Goal: Task Accomplishment & Management: Complete application form

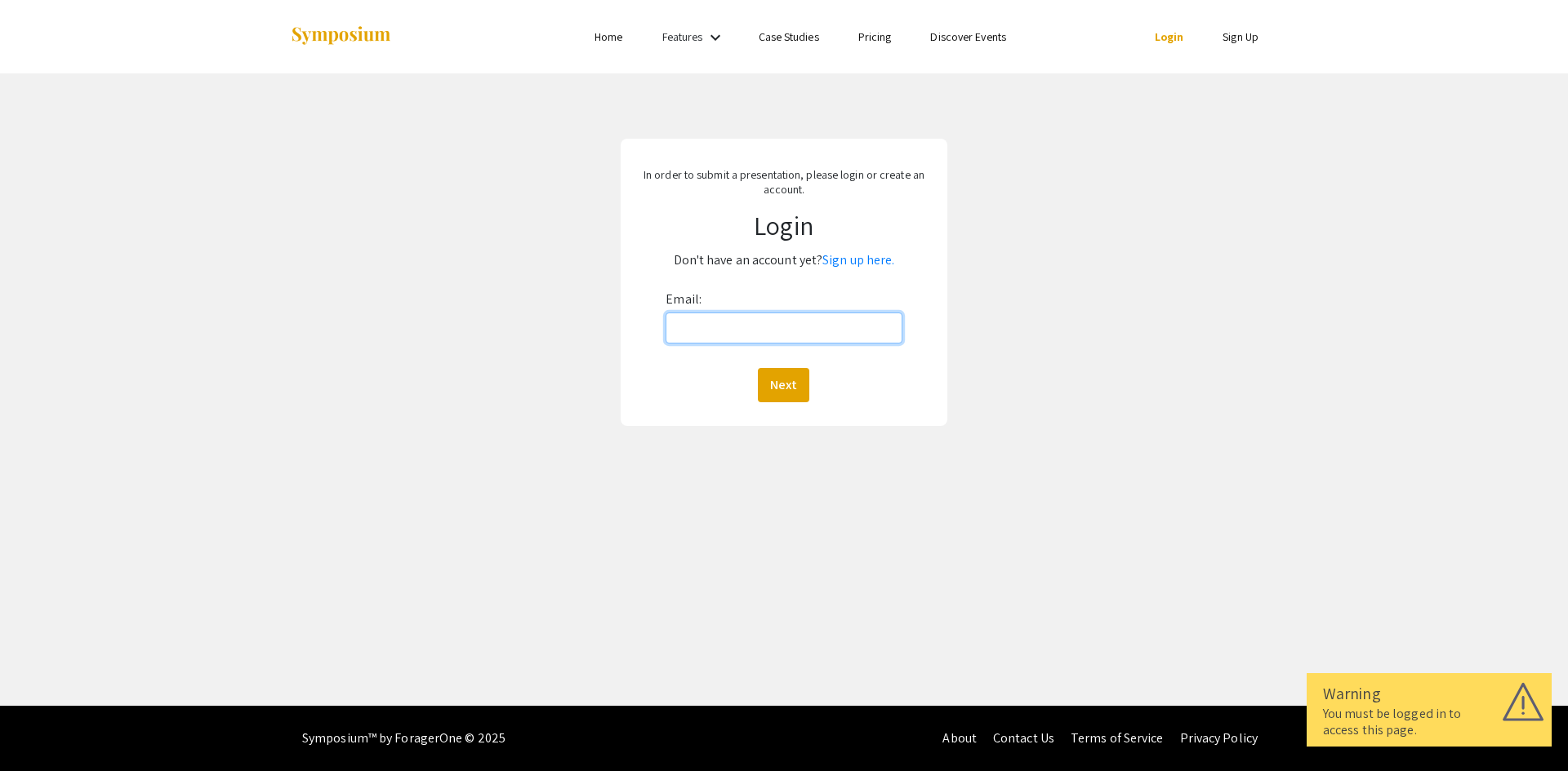
click at [755, 319] on input "Email:" at bounding box center [784, 328] width 236 height 31
type input "[EMAIL_ADDRESS][DOMAIN_NAME]"
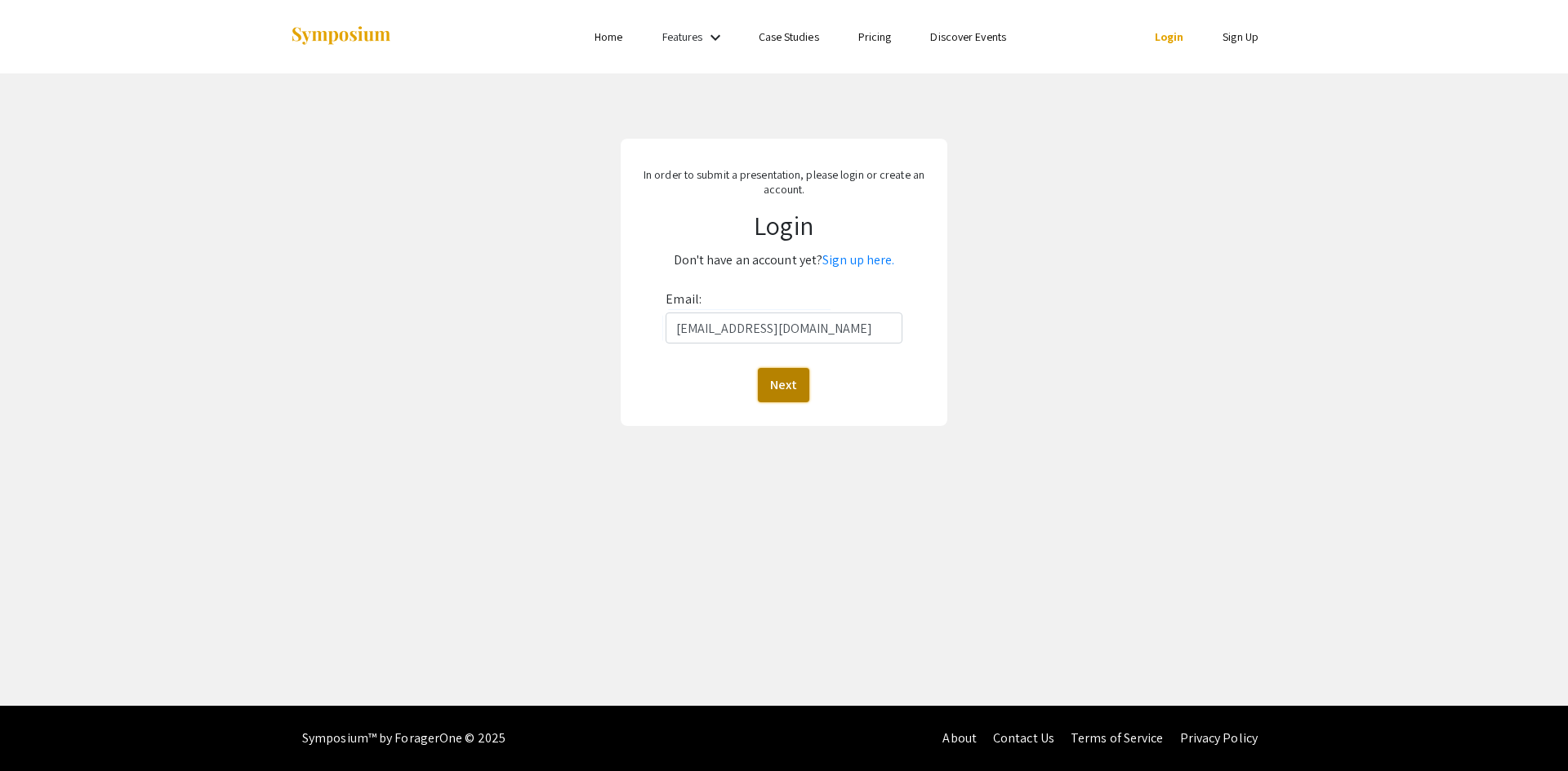
click at [807, 387] on button "Next" at bounding box center [784, 385] width 52 height 34
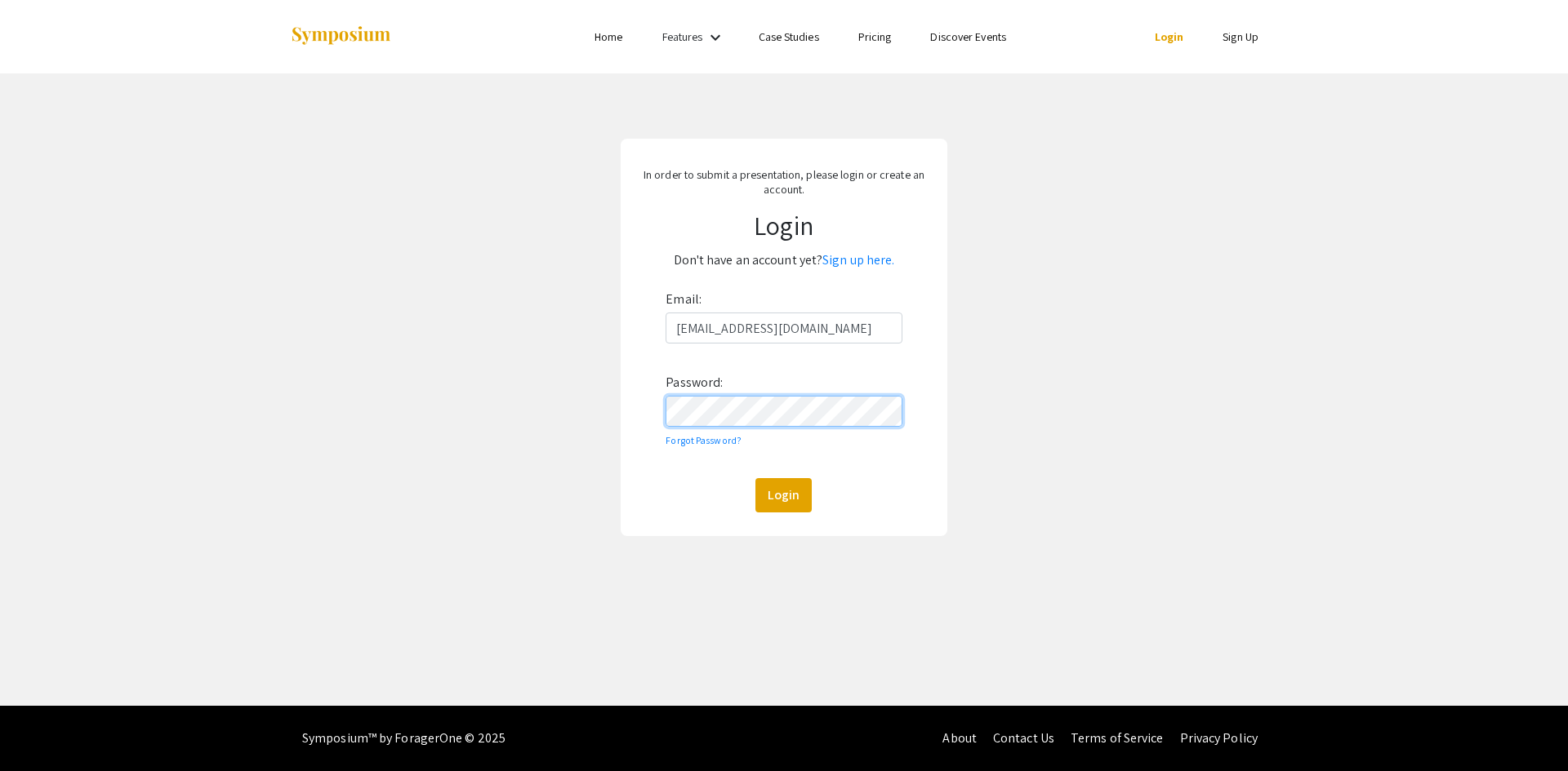
click at [755, 478] on button "Login" at bounding box center [784, 495] width 57 height 34
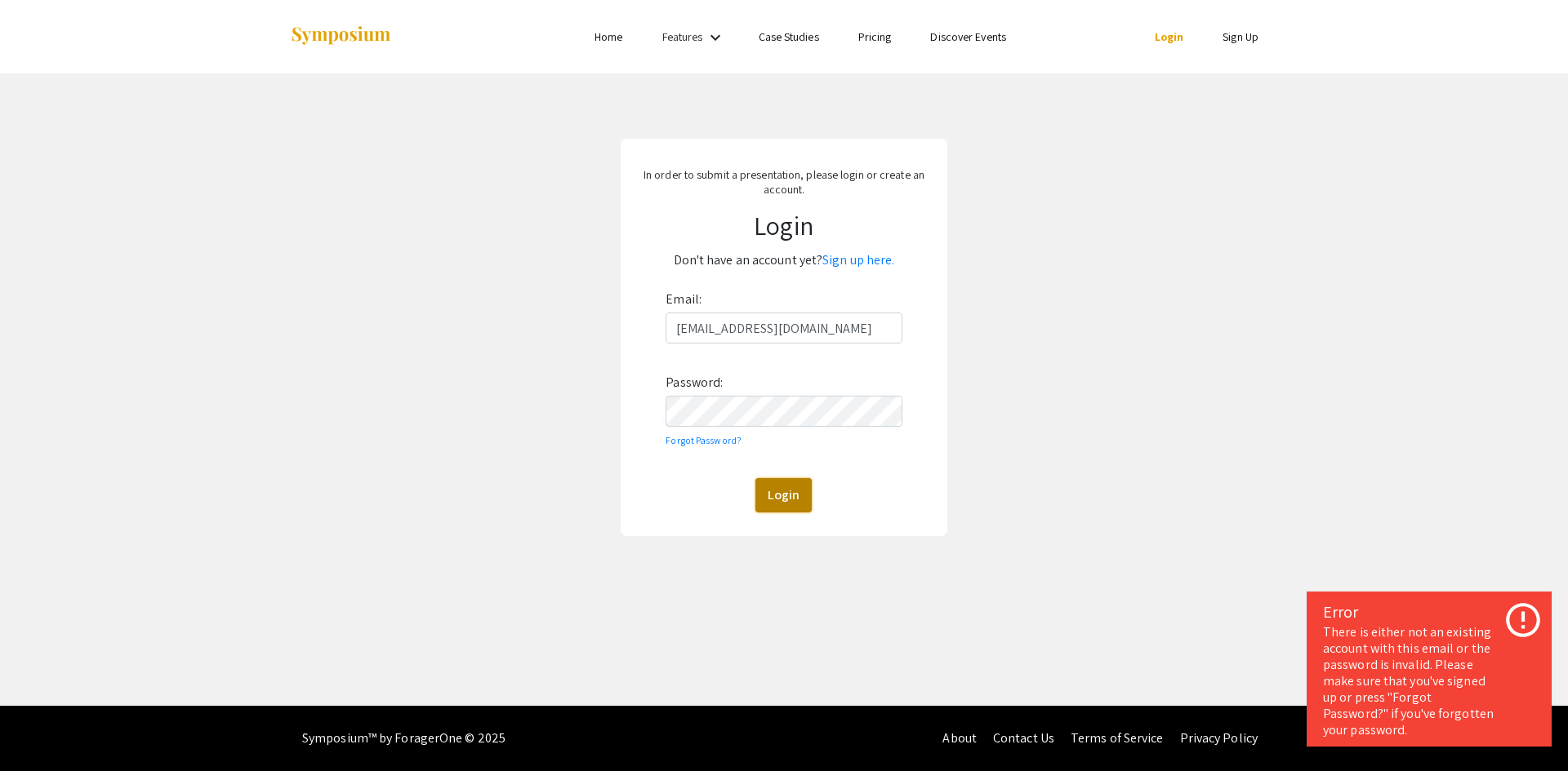
click at [775, 492] on button "Login" at bounding box center [784, 495] width 57 height 34
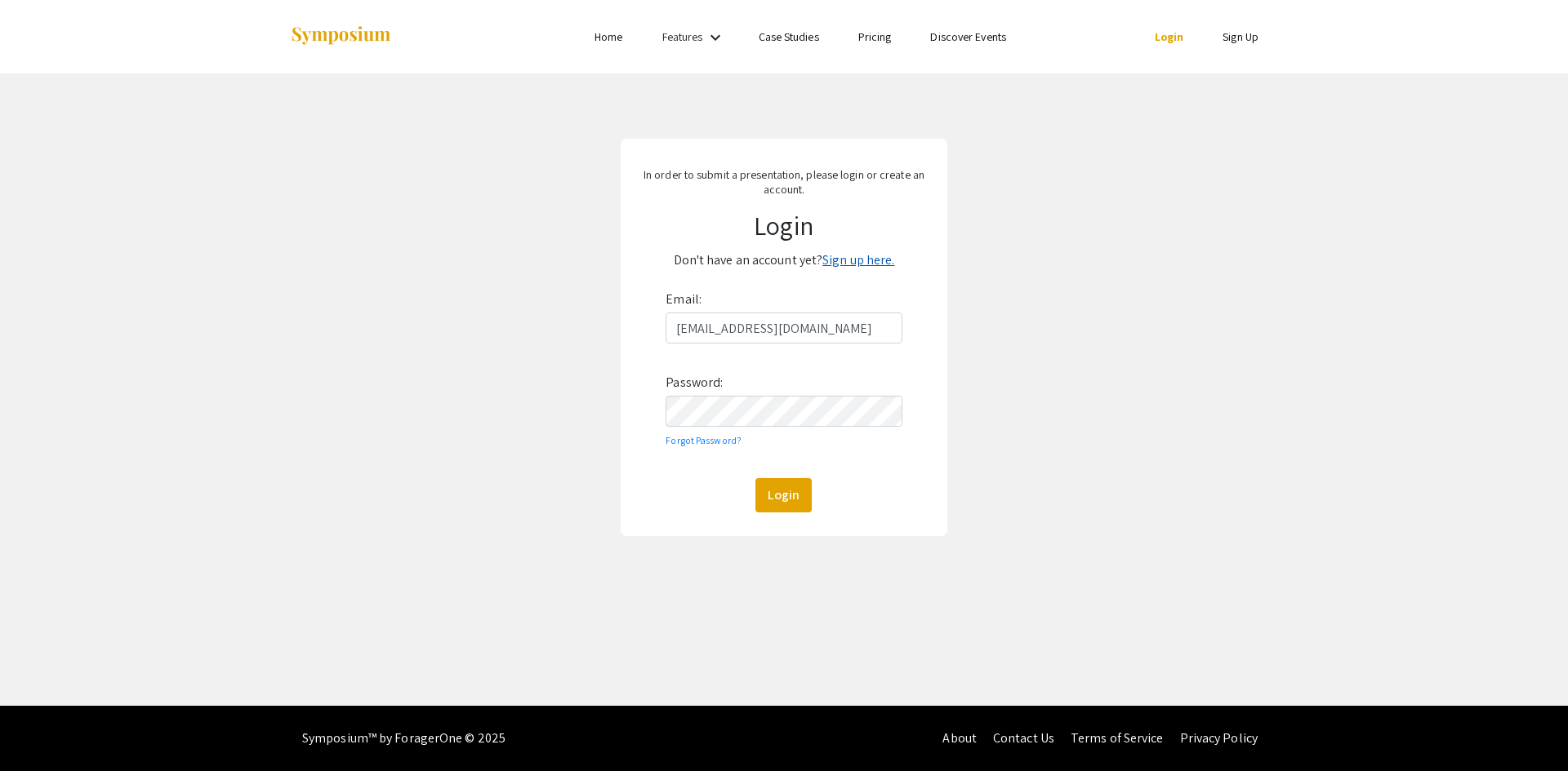
click at [863, 264] on link "Sign up here." at bounding box center [858, 260] width 72 height 17
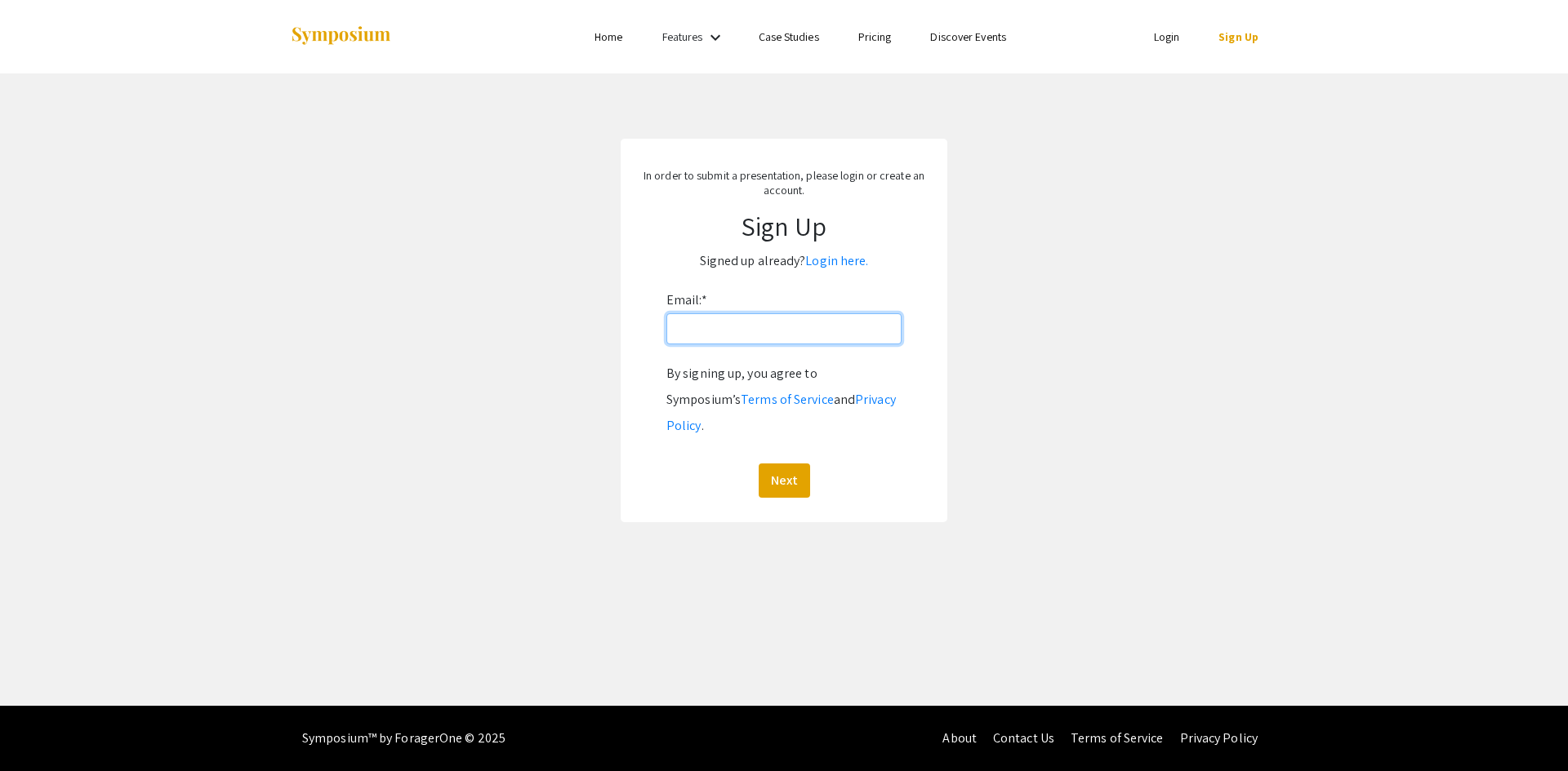
click at [776, 320] on input "Email: *" at bounding box center [784, 329] width 235 height 31
type input "[EMAIL_ADDRESS][DOMAIN_NAME]"
click at [784, 463] on button "Next" at bounding box center [784, 480] width 52 height 34
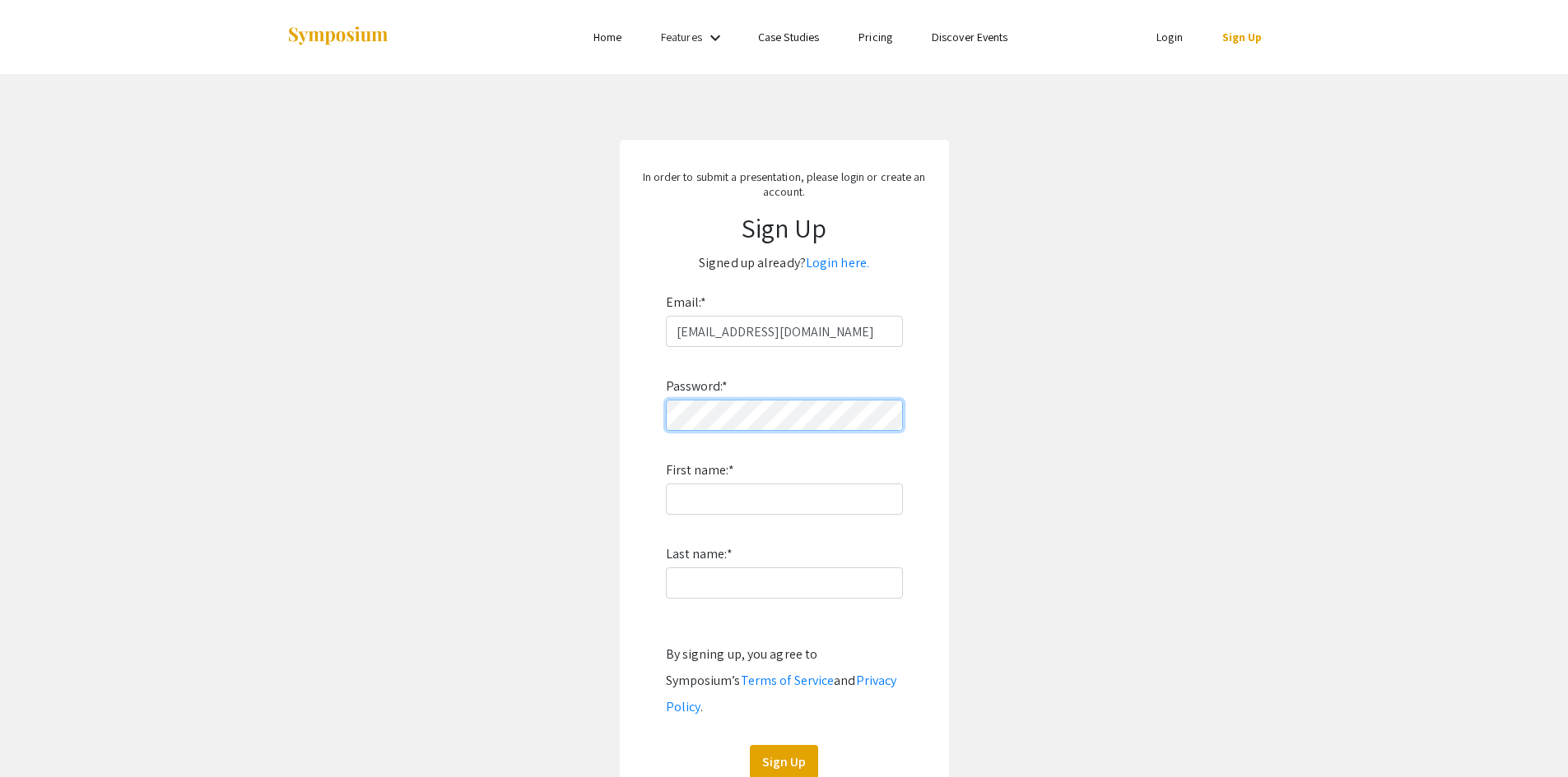
click button "Sign Up" at bounding box center [784, 762] width 68 height 34
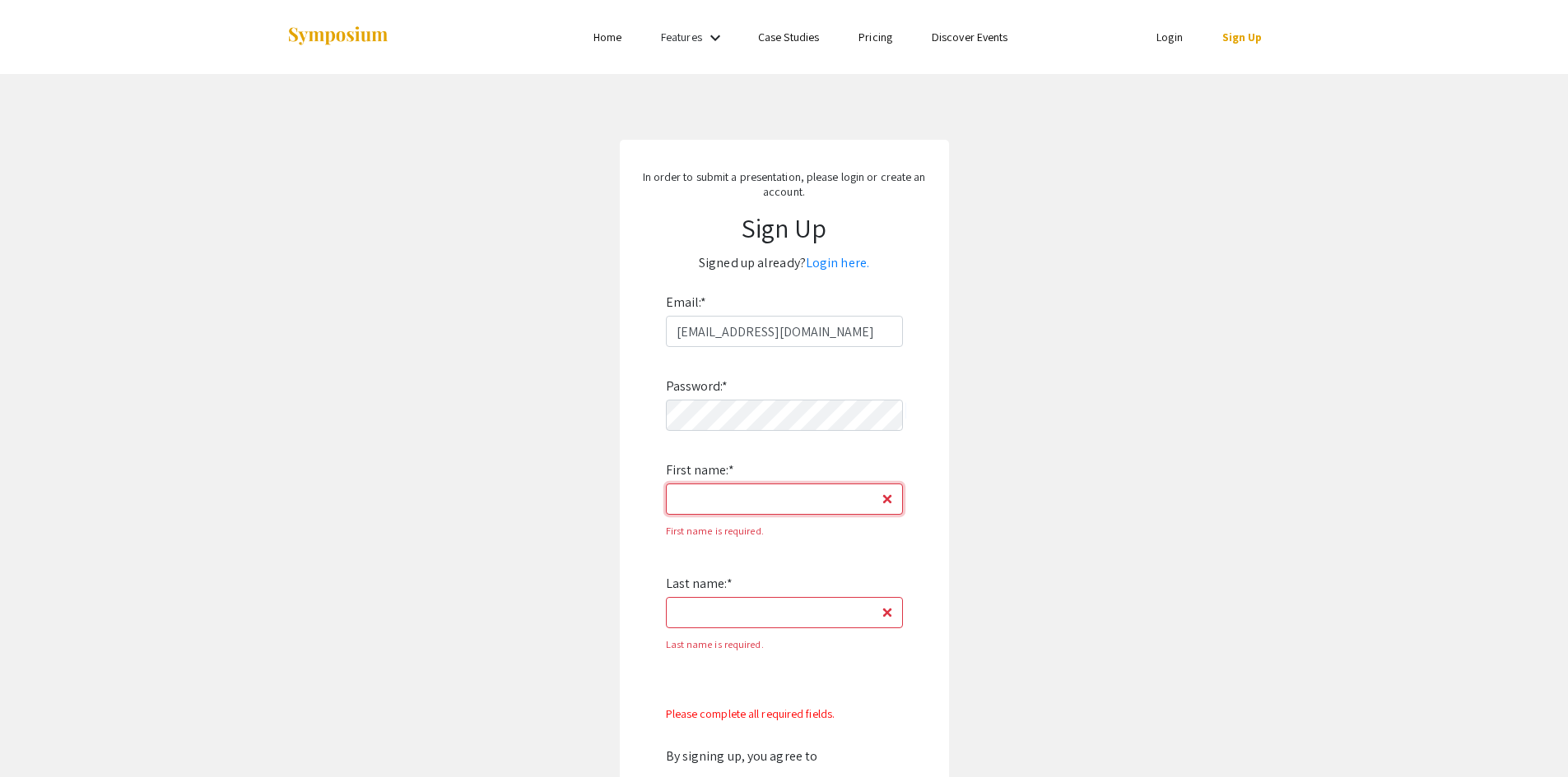
click at [834, 505] on input "First name: *" at bounding box center [784, 499] width 237 height 31
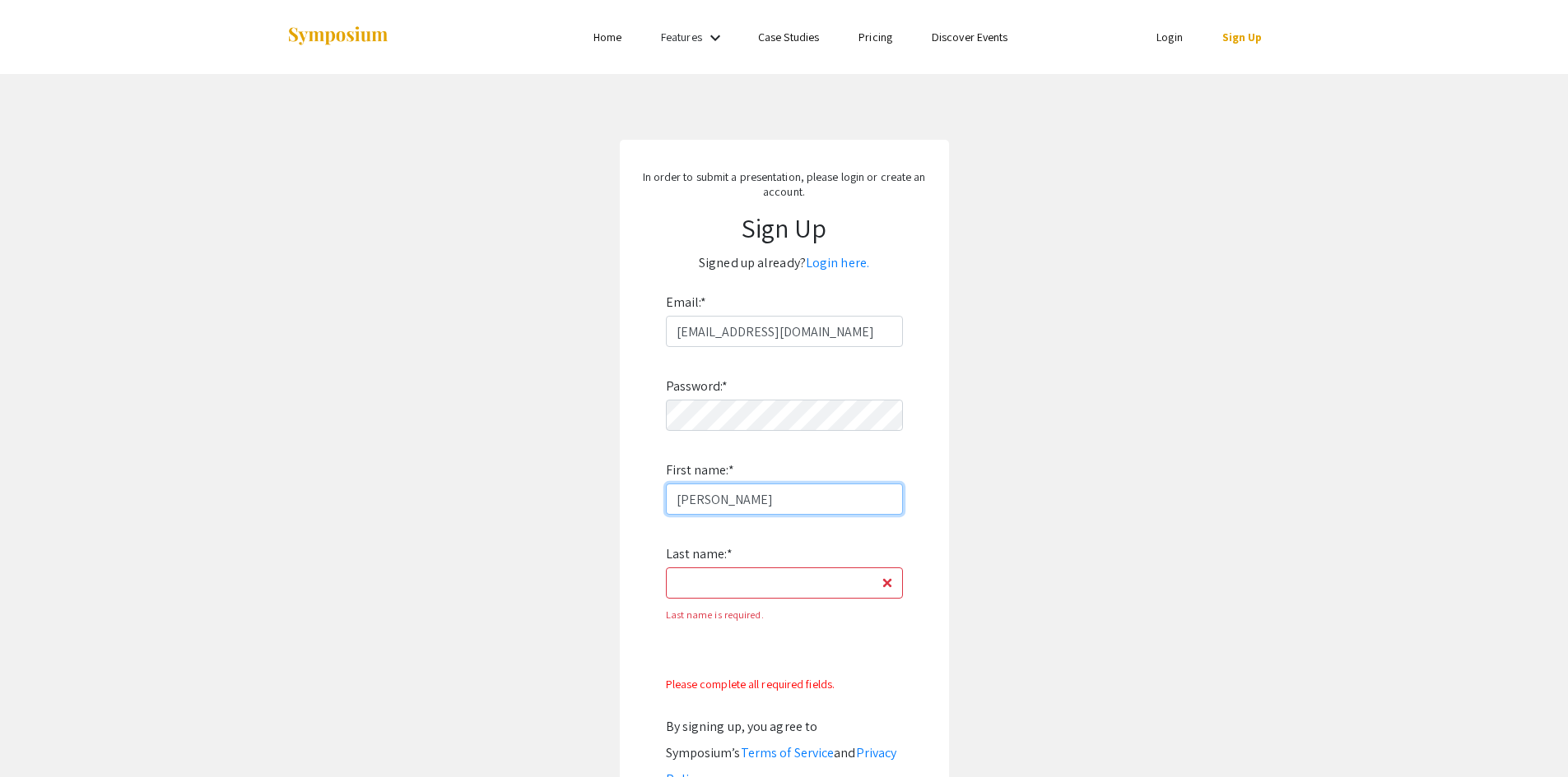
type input "Diana"
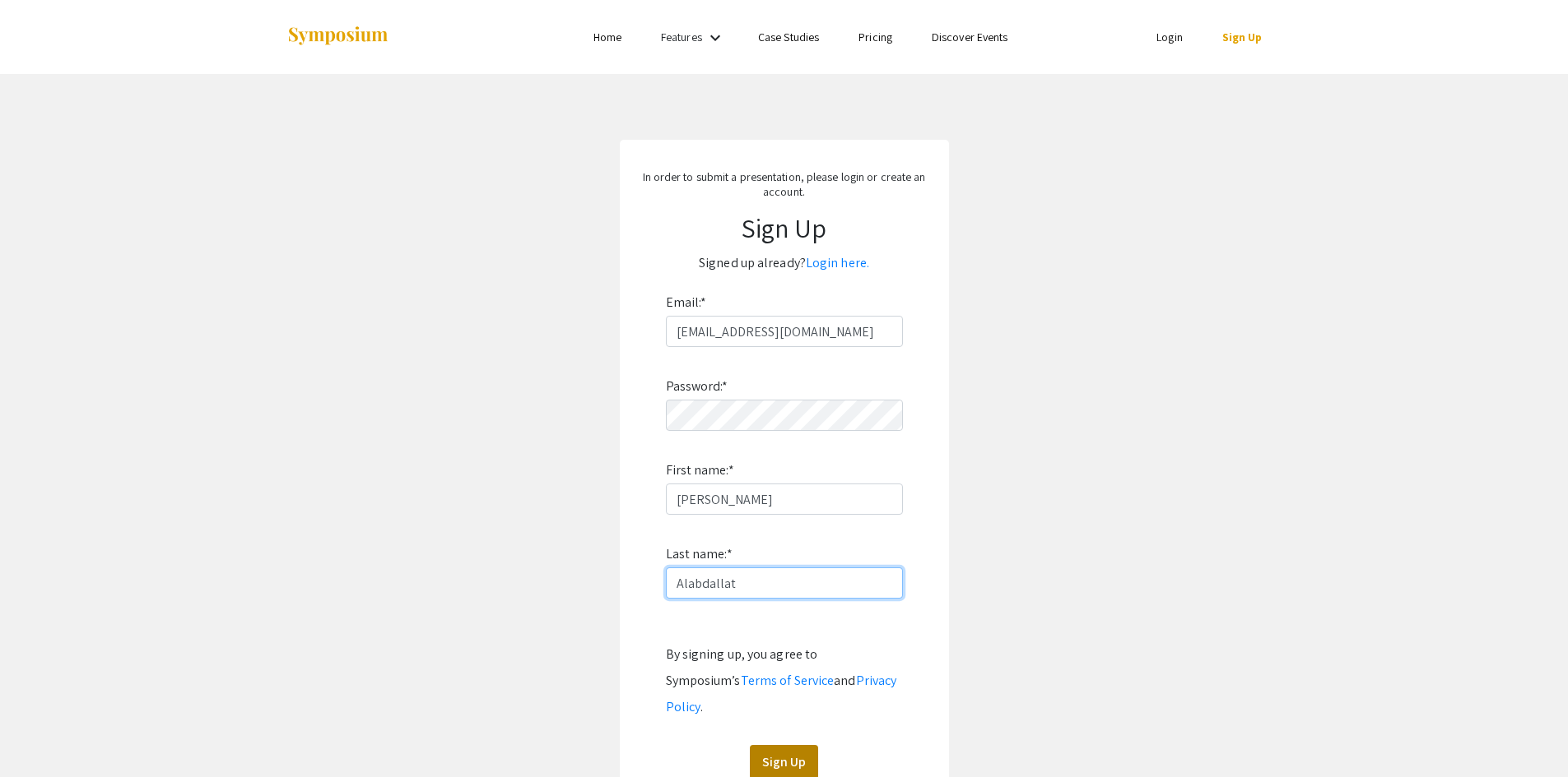
type input "Alabdallat"
click at [807, 746] on button "Sign Up" at bounding box center [784, 762] width 68 height 34
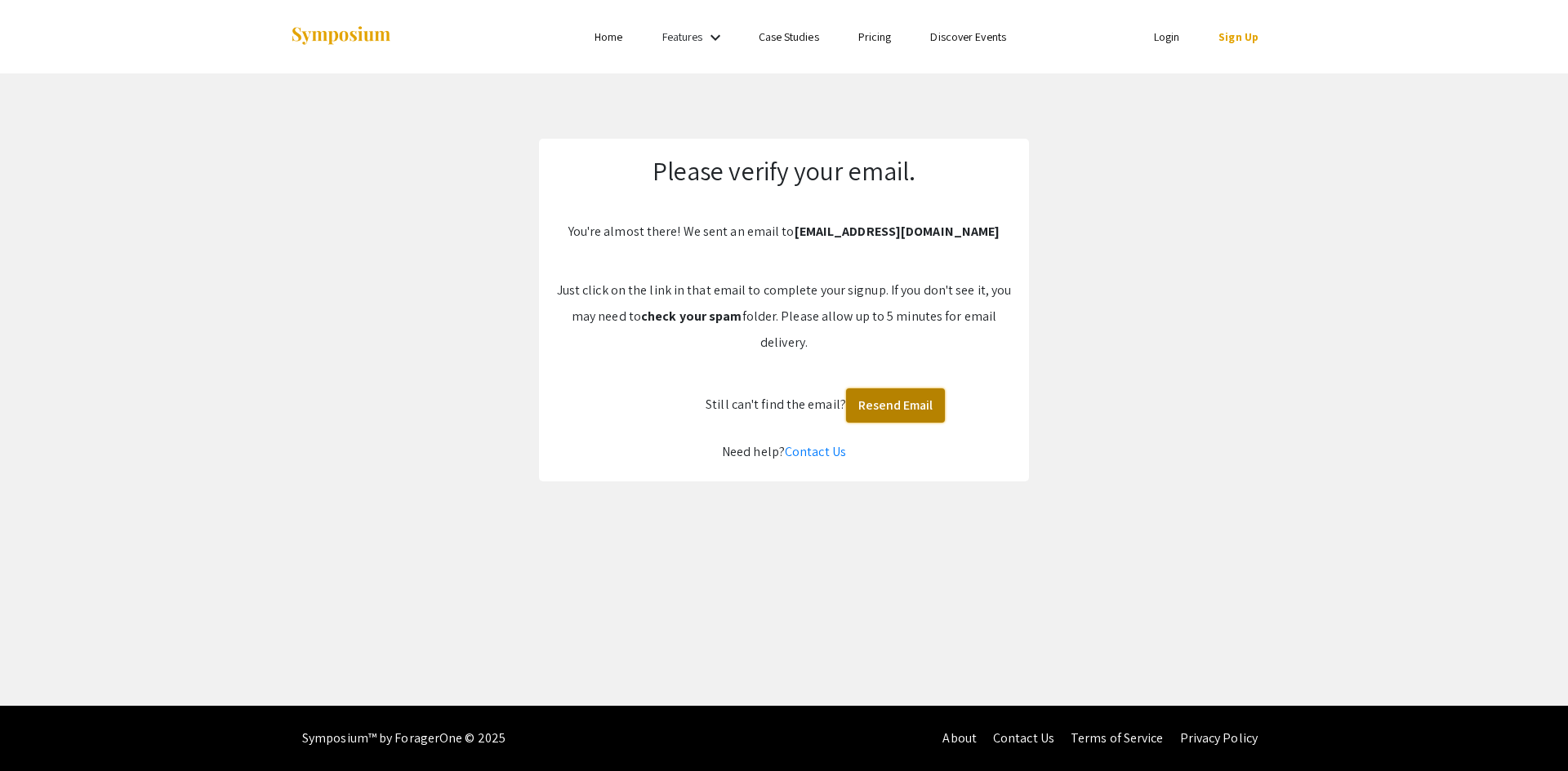
click at [912, 409] on button "Resend Email" at bounding box center [895, 406] width 99 height 34
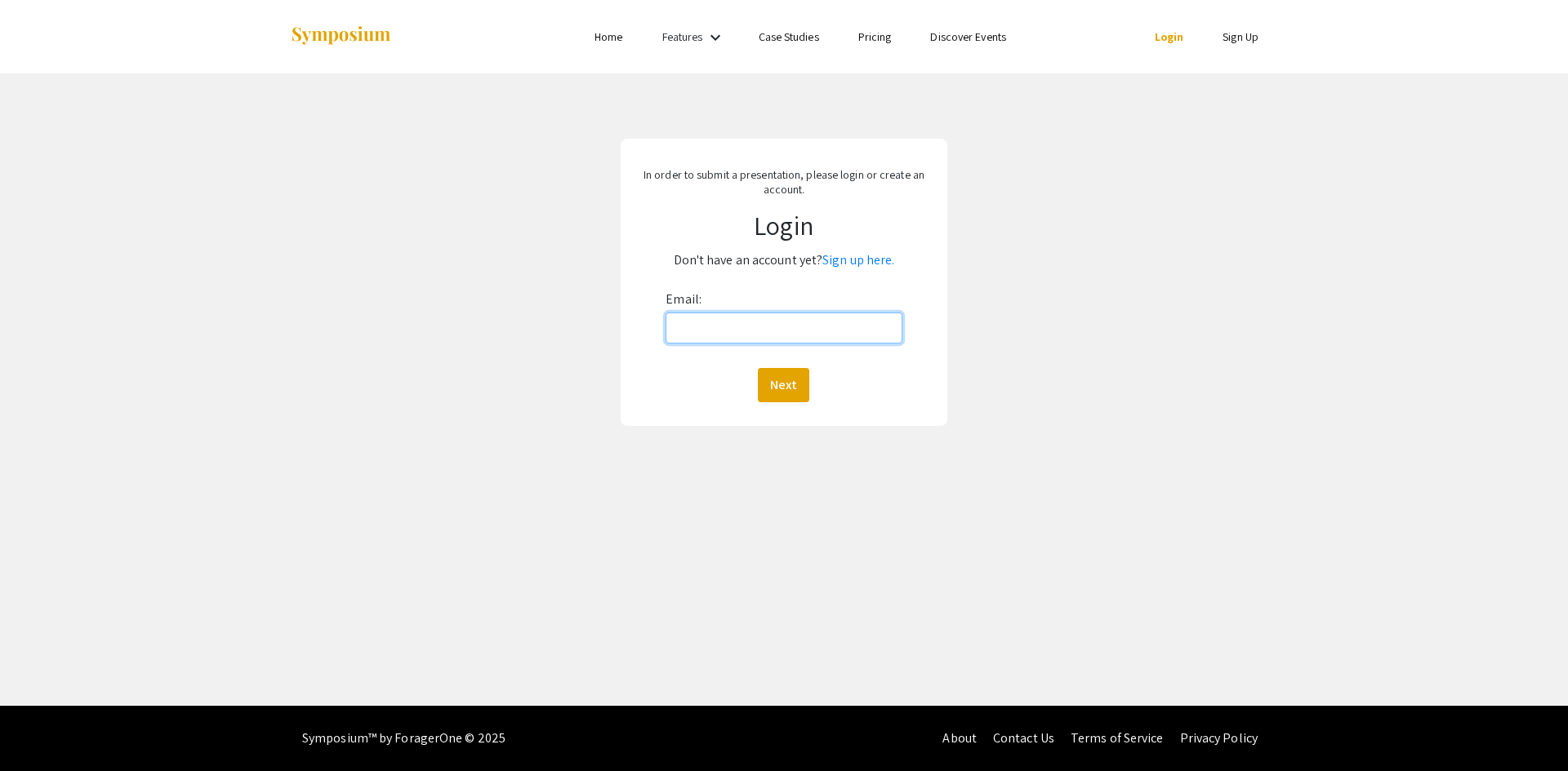
click at [766, 322] on input "Email:" at bounding box center [784, 328] width 236 height 31
type input "[EMAIL_ADDRESS][DOMAIN_NAME]"
click at [773, 398] on button "Next" at bounding box center [784, 385] width 52 height 34
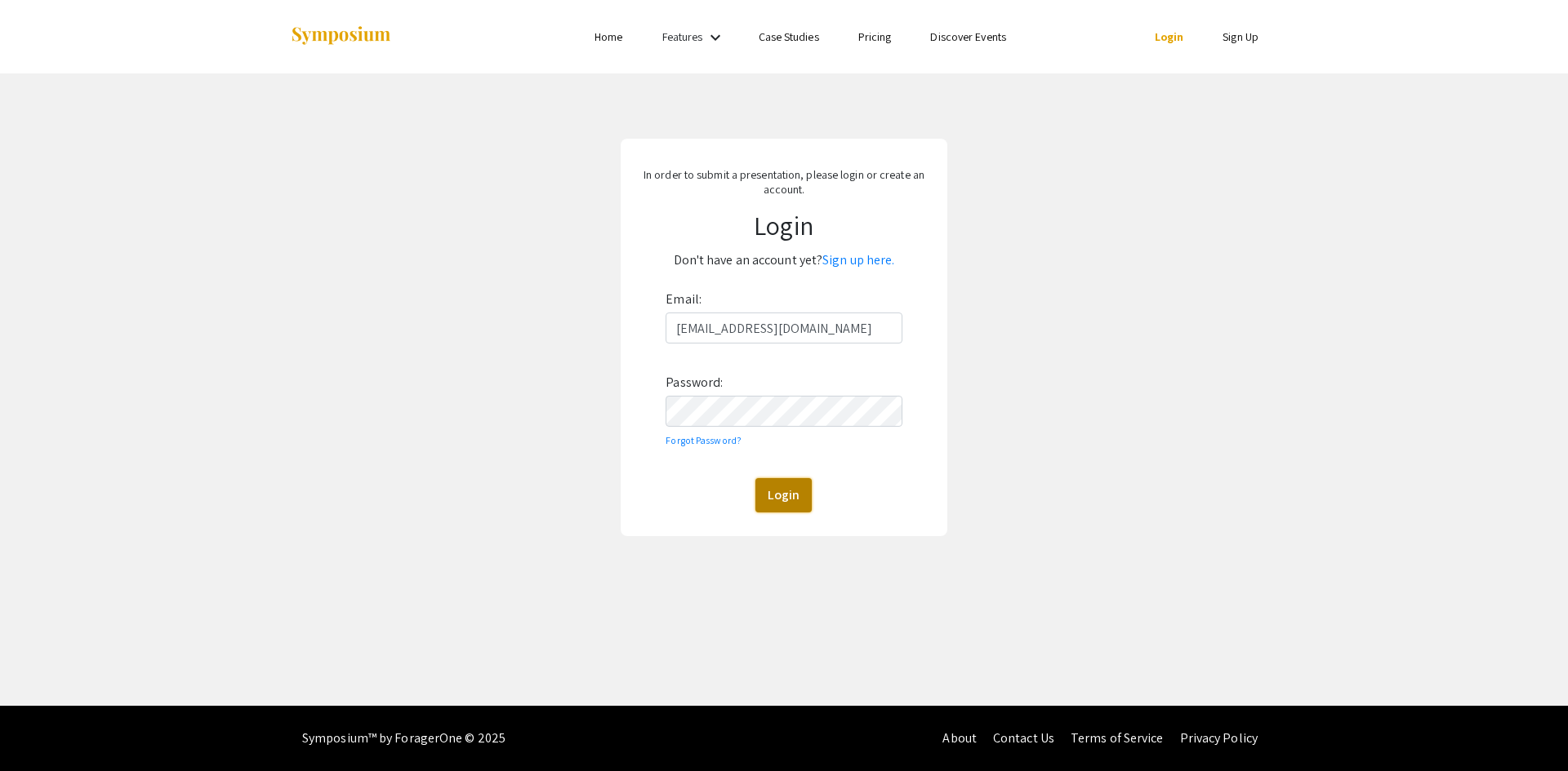
click at [782, 484] on button "Login" at bounding box center [784, 495] width 57 height 34
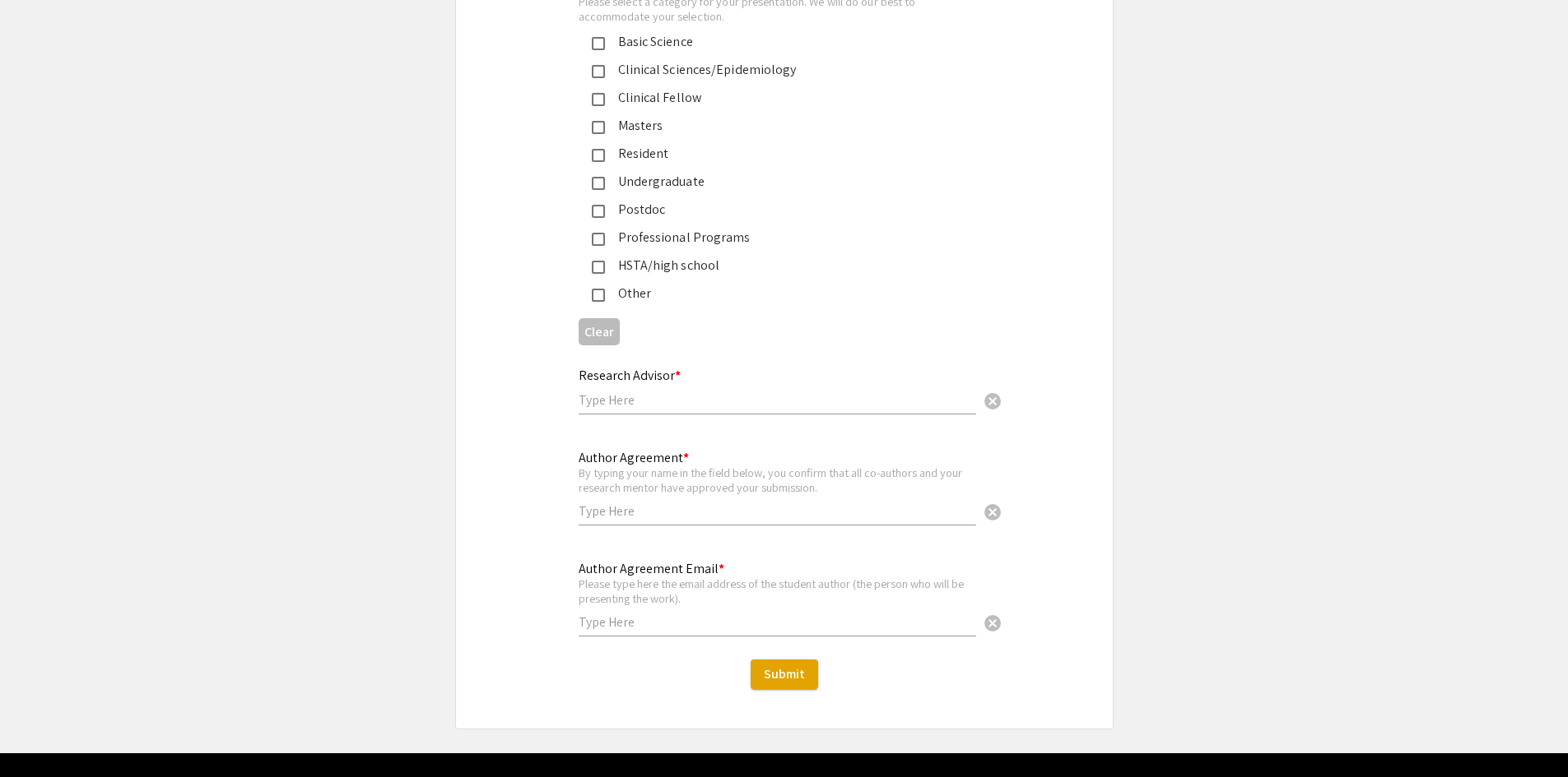
scroll to position [3928, 0]
